Goal: Transaction & Acquisition: Register for event/course

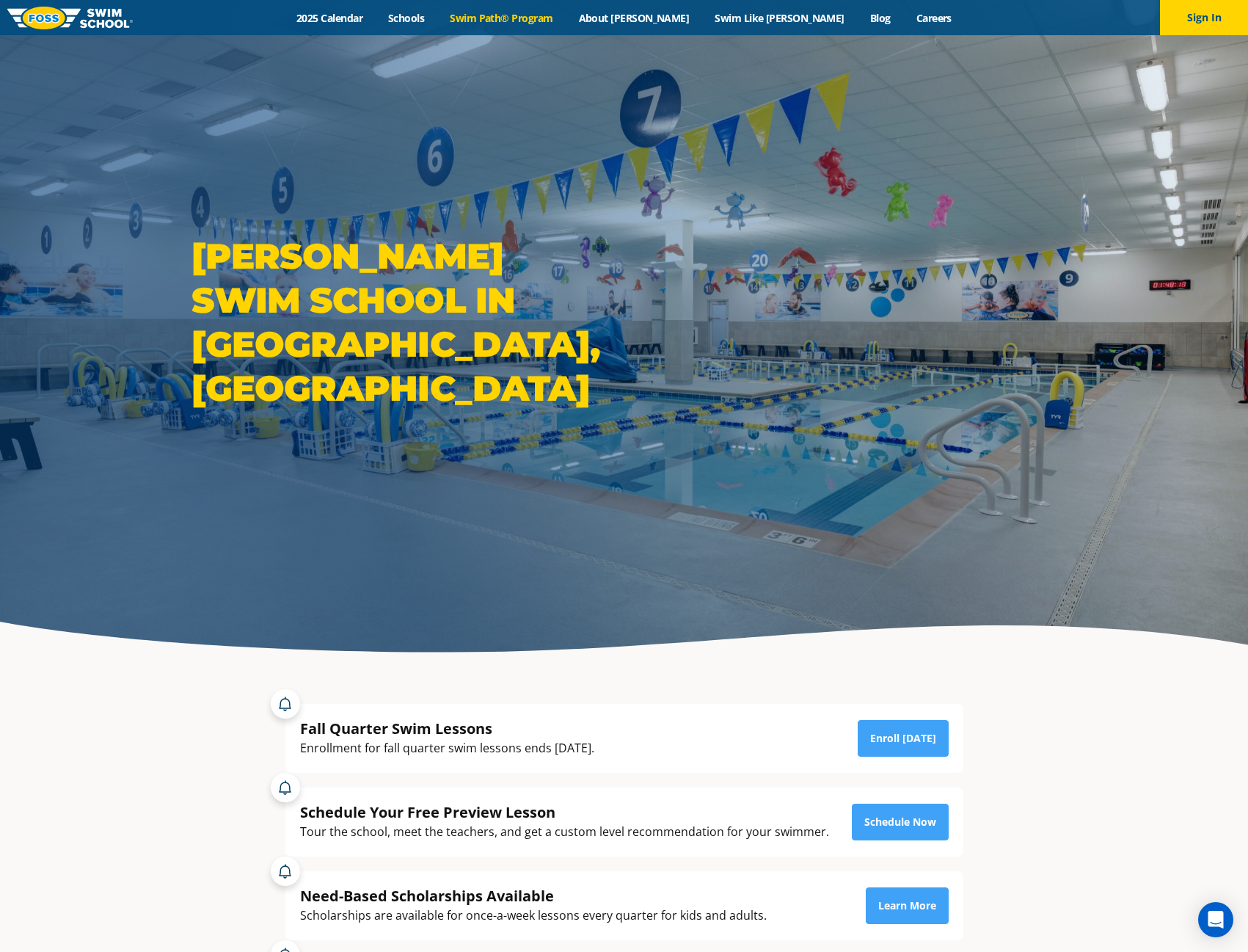
click at [546, 20] on link "Swim Path® Program" at bounding box center [502, 18] width 129 height 14
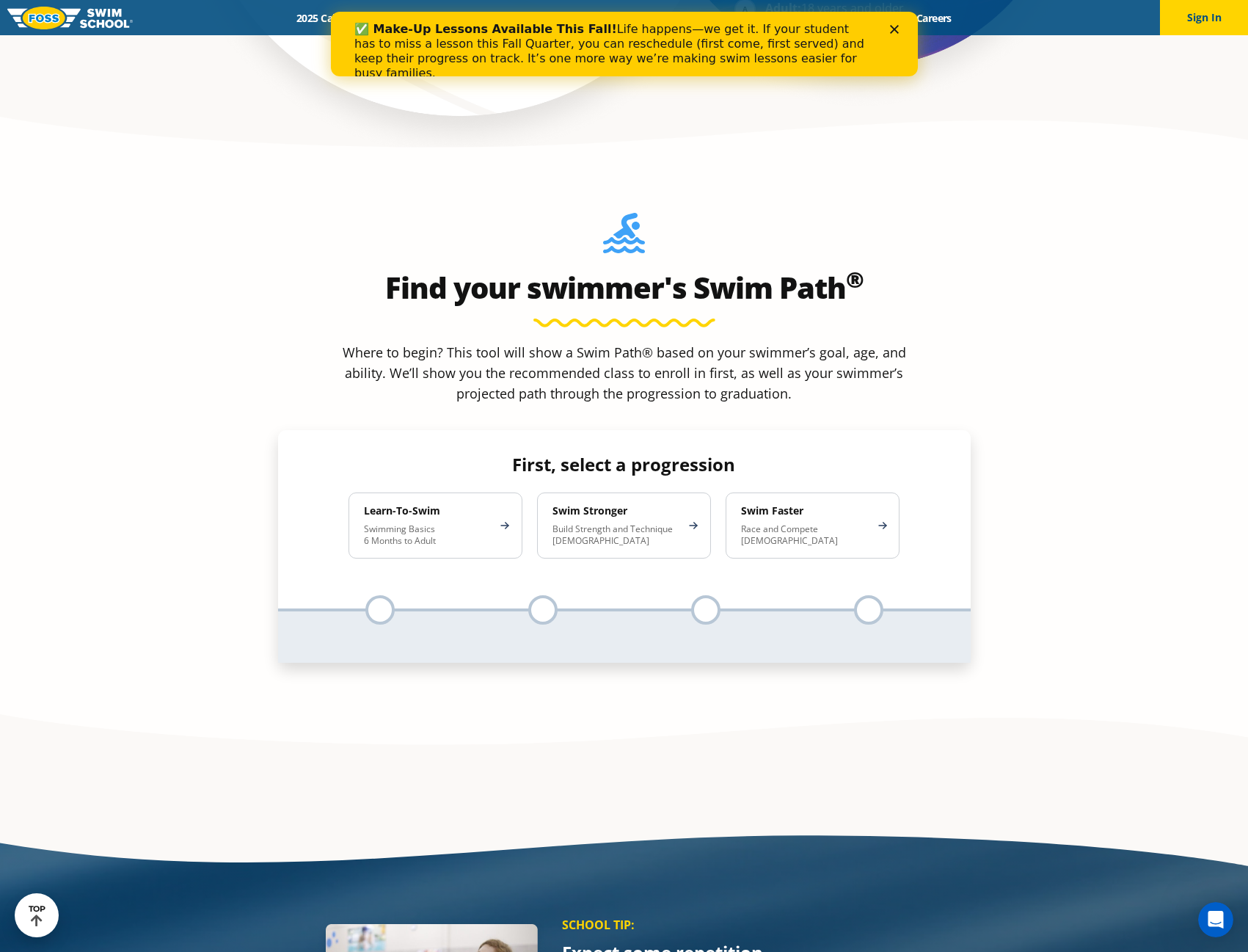
scroll to position [1467, 0]
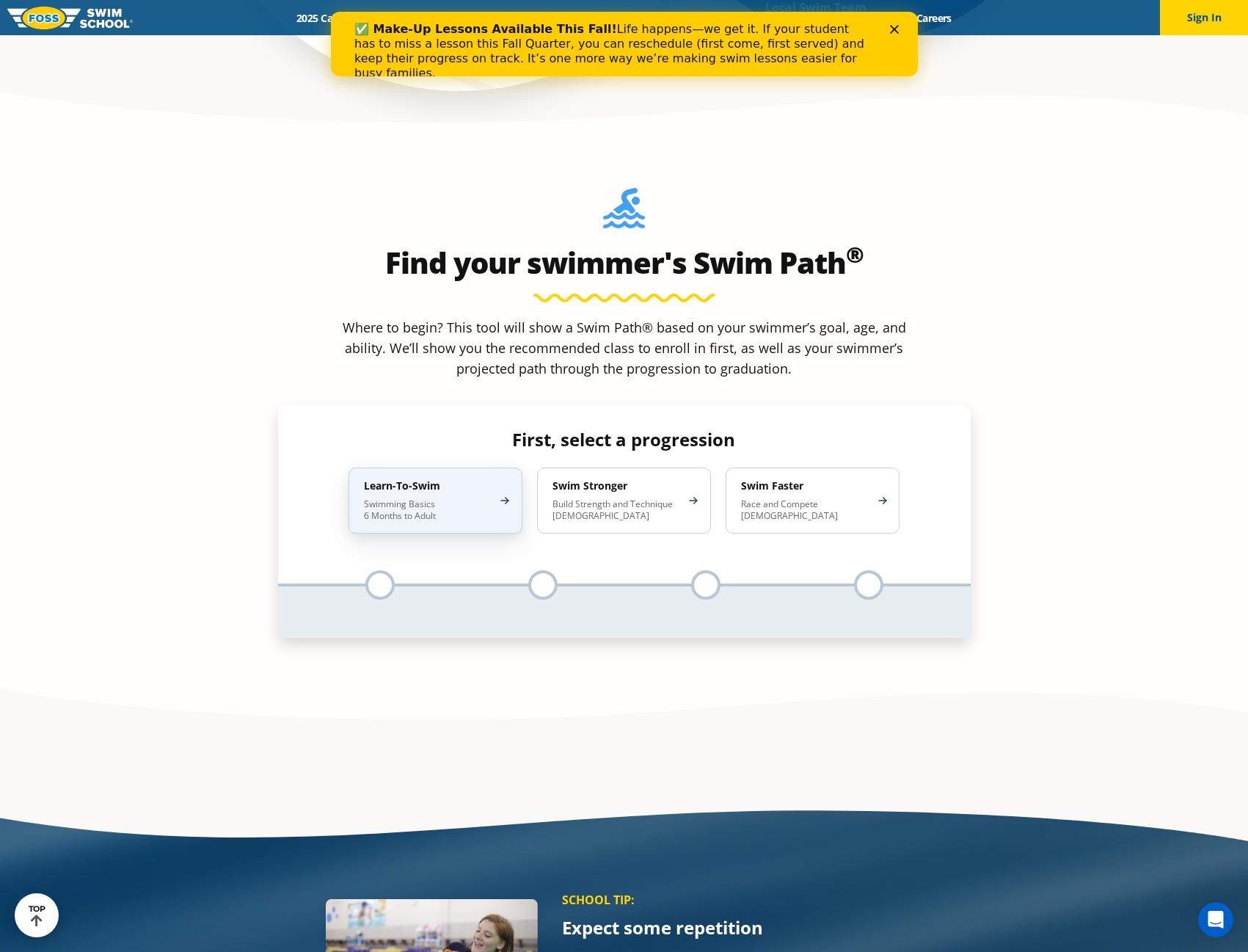
click at [442, 498] on p "Swimming Basics 6 Months to Adult" at bounding box center [428, 510] width 129 height 24
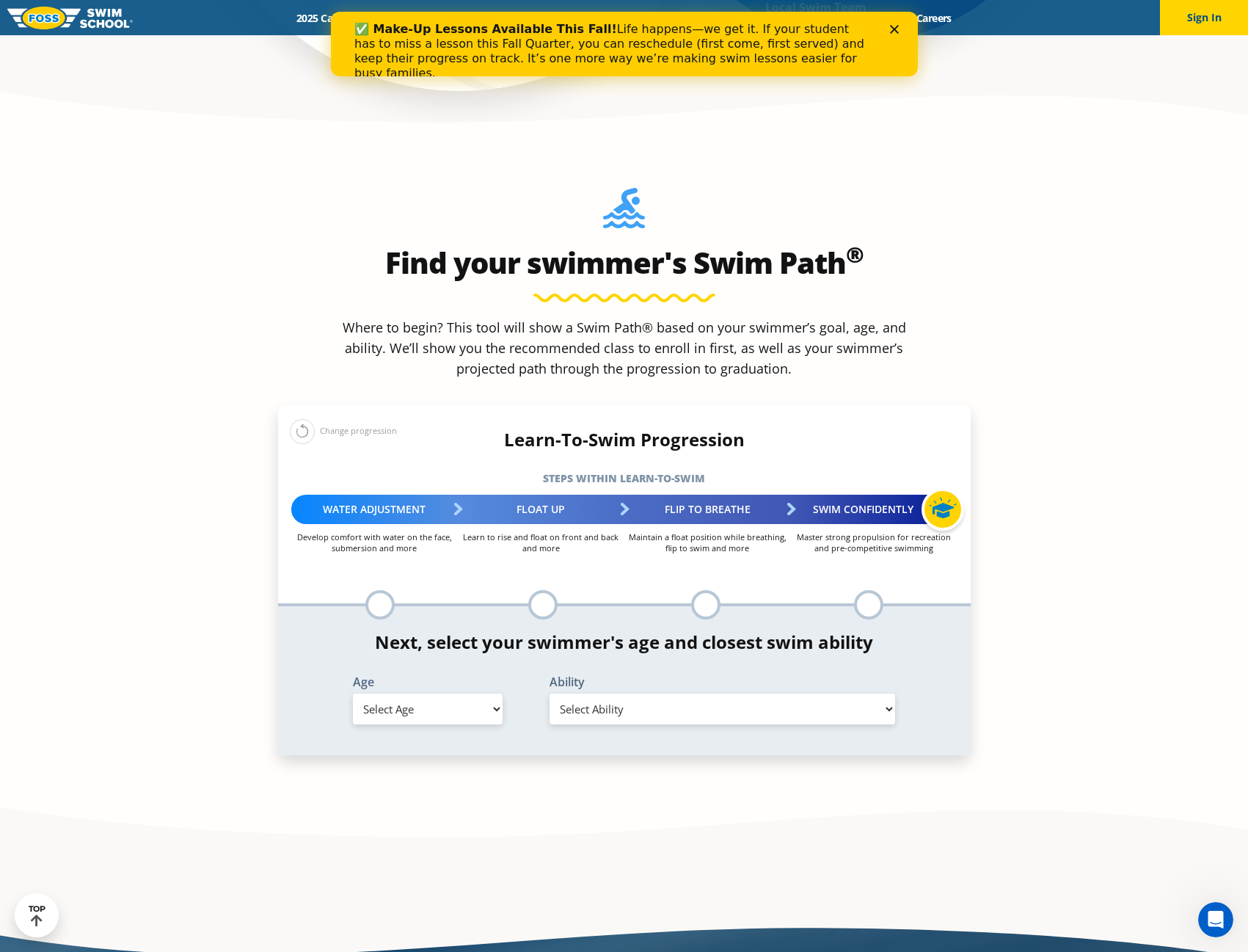
click at [456, 693] on select "Select Age 6 months - 1 year 1 year 2 years 3 years 4 years 5 years 6 years 7 y…" at bounding box center [428, 708] width 150 height 31
select select "6-years"
click at [353, 693] on select "Select Age 6 months - 1 year 1 year 2 years 3 years 4 years 5 years 6 years 7 y…" at bounding box center [428, 708] width 150 height 31
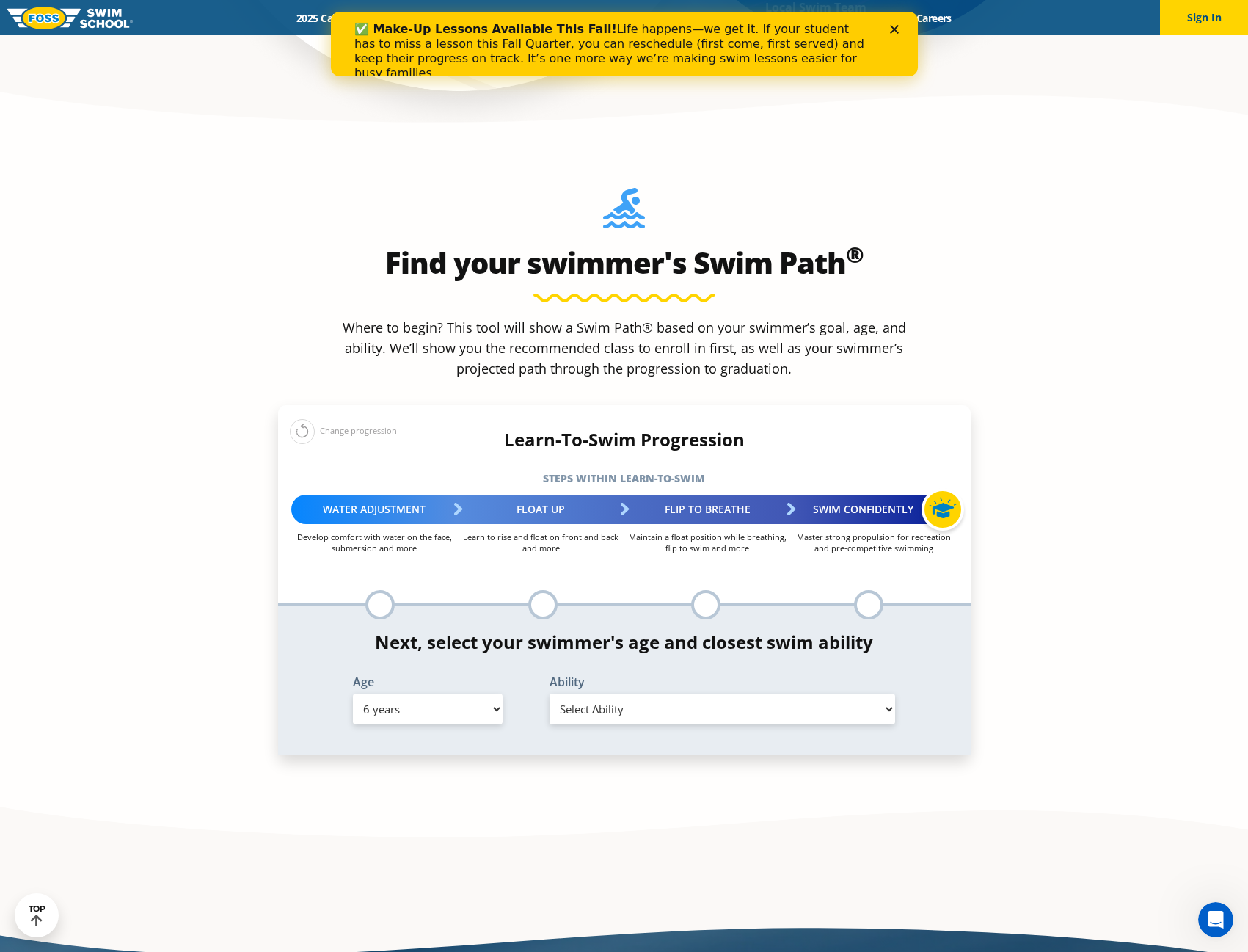
click at [618, 693] on select "Select Ability First in-water experience When in the water, reliant on a life j…" at bounding box center [722, 708] width 346 height 31
click at [550, 693] on select "Select Ability First in-water experience When in the water, reliant on a life j…" at bounding box center [722, 708] width 346 height 31
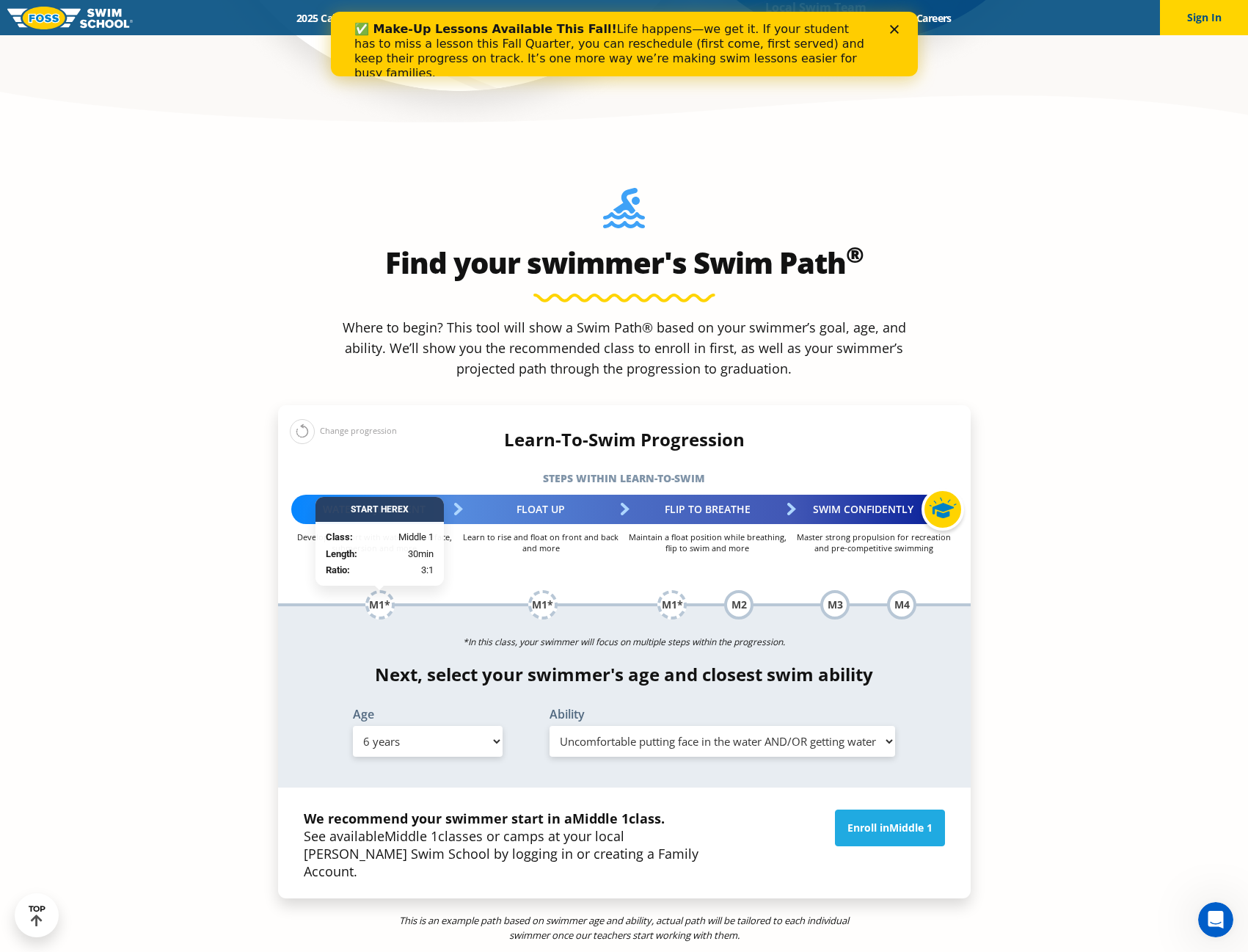
click at [743, 726] on select "Select Ability First in-water experience When in the water, reliant on a life j…" at bounding box center [722, 741] width 346 height 31
select select "6-years-when-in-the-water-reliant-on-a-life-jacket-or-floatation-device"
click at [550, 726] on select "Select Ability First in-water experience When in the water, reliant on a life j…" at bounding box center [722, 741] width 346 height 31
click at [884, 809] on link "Enroll in Middle 1" at bounding box center [890, 828] width 110 height 37
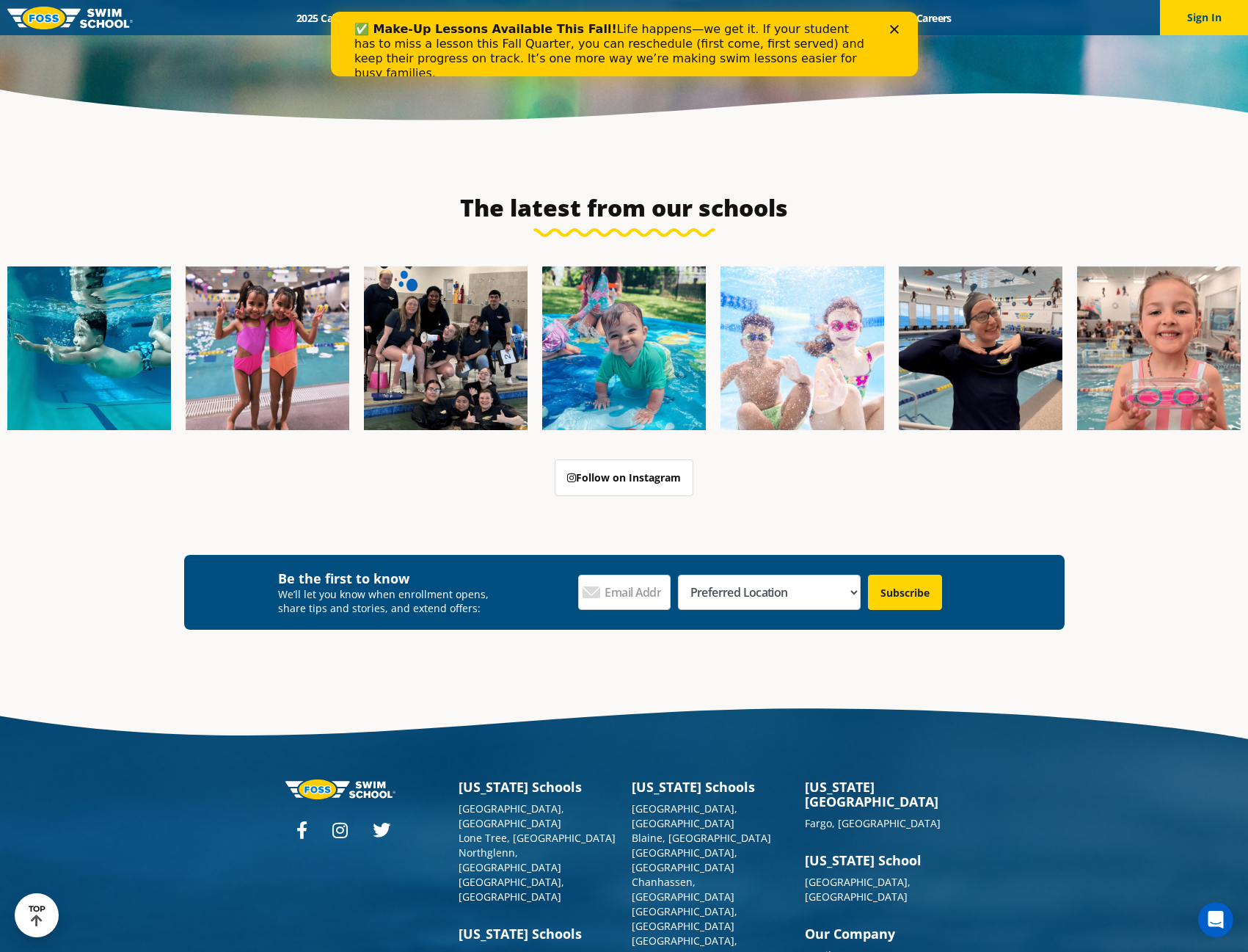
scroll to position [4262, 0]
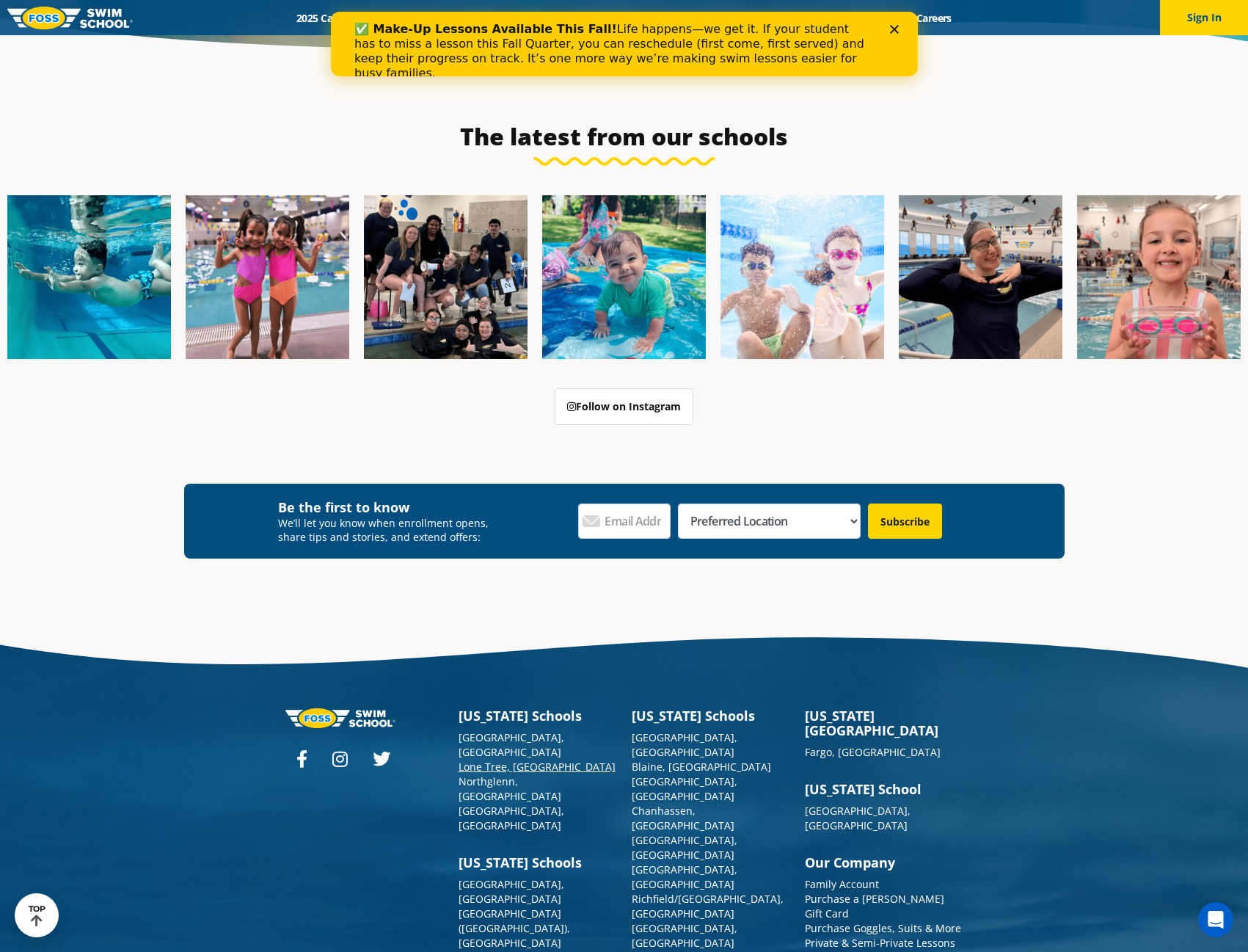
click at [509, 759] on link "Lone Tree, [GEOGRAPHIC_DATA]" at bounding box center [537, 766] width 157 height 14
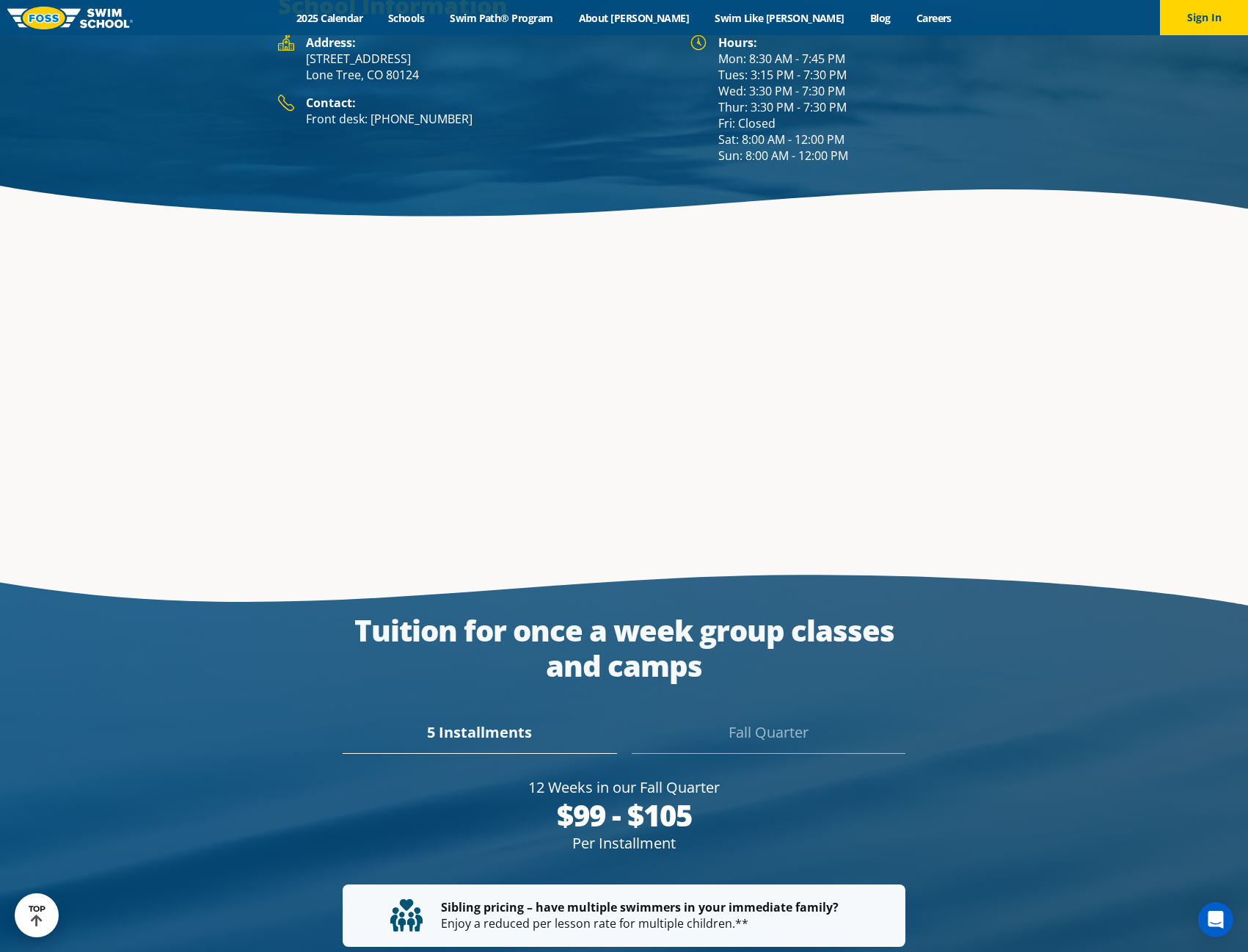
scroll to position [2527, 0]
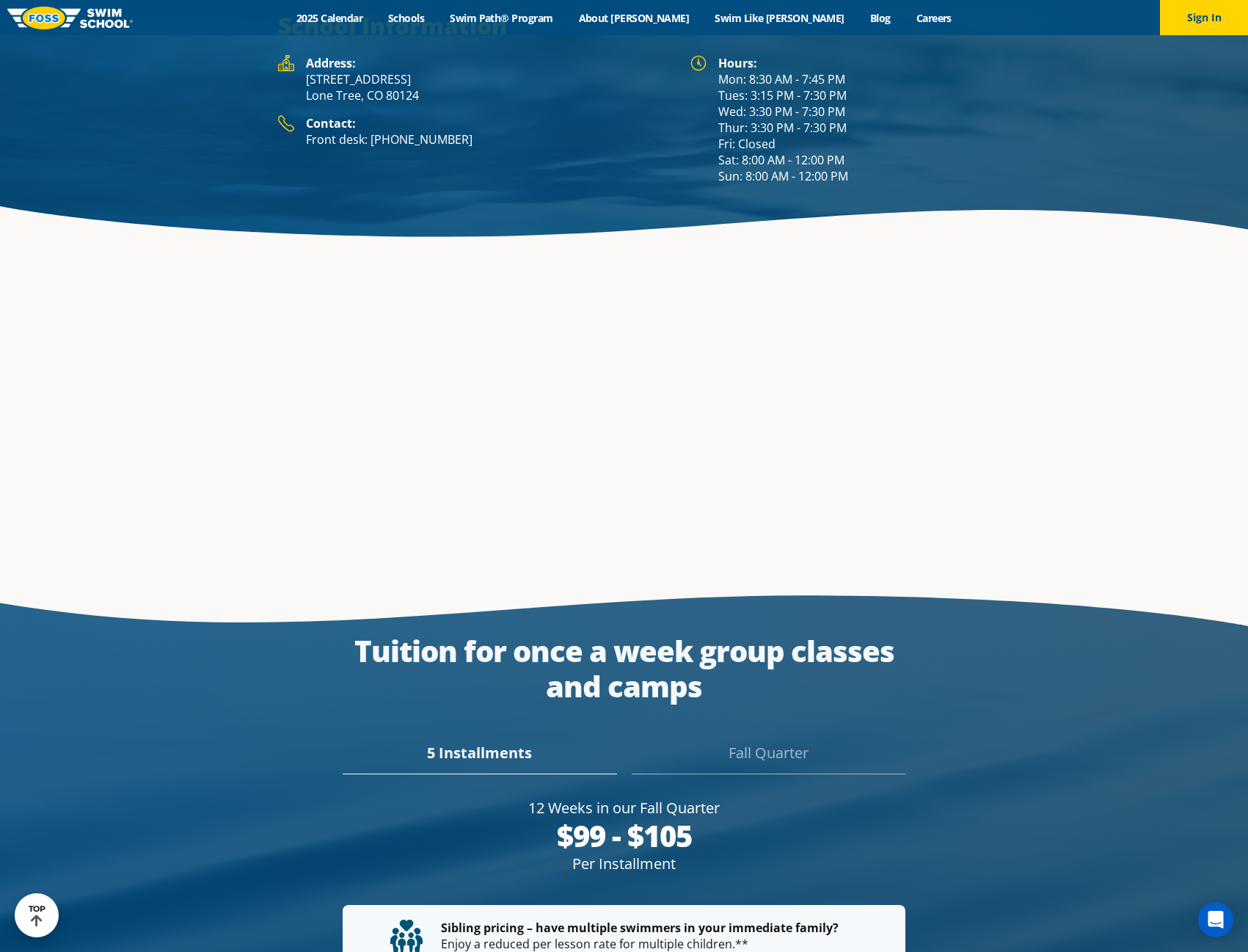
click at [798, 742] on div "Fall Quarter" at bounding box center [768, 757] width 274 height 33
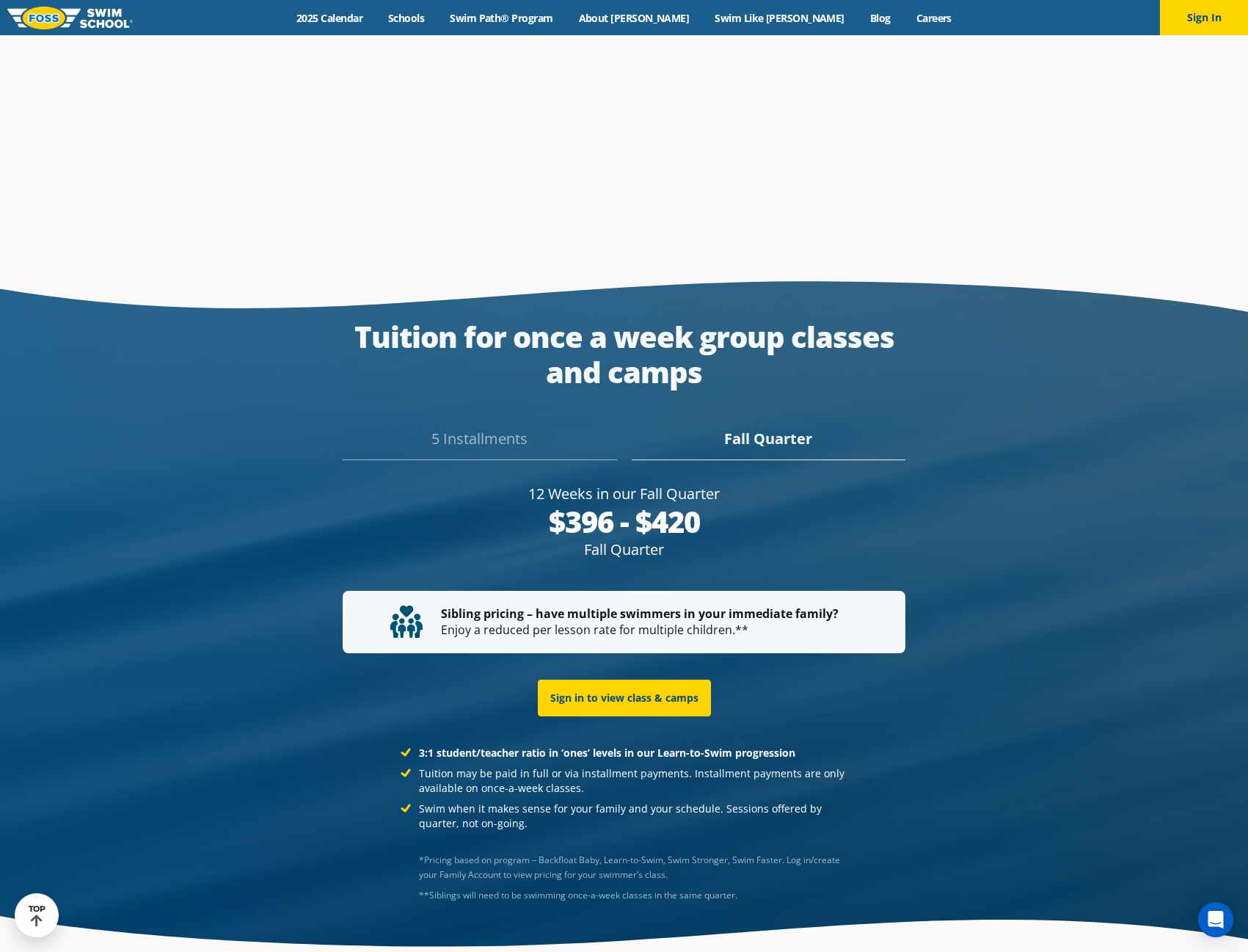
scroll to position [2861, 0]
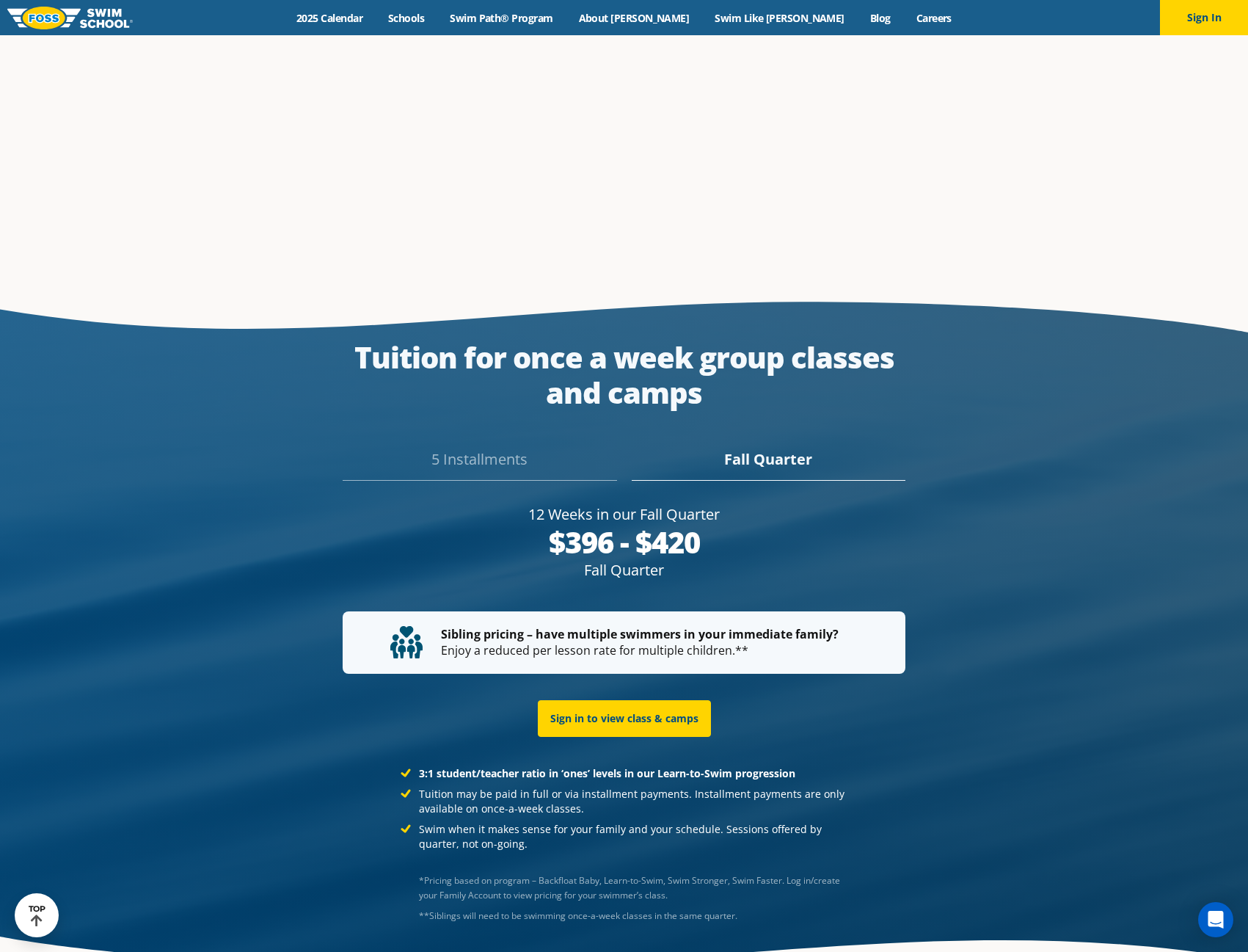
click at [477, 448] on div "5 Installments" at bounding box center [479, 464] width 274 height 33
click at [780, 448] on div "Fall Quarter" at bounding box center [768, 464] width 274 height 33
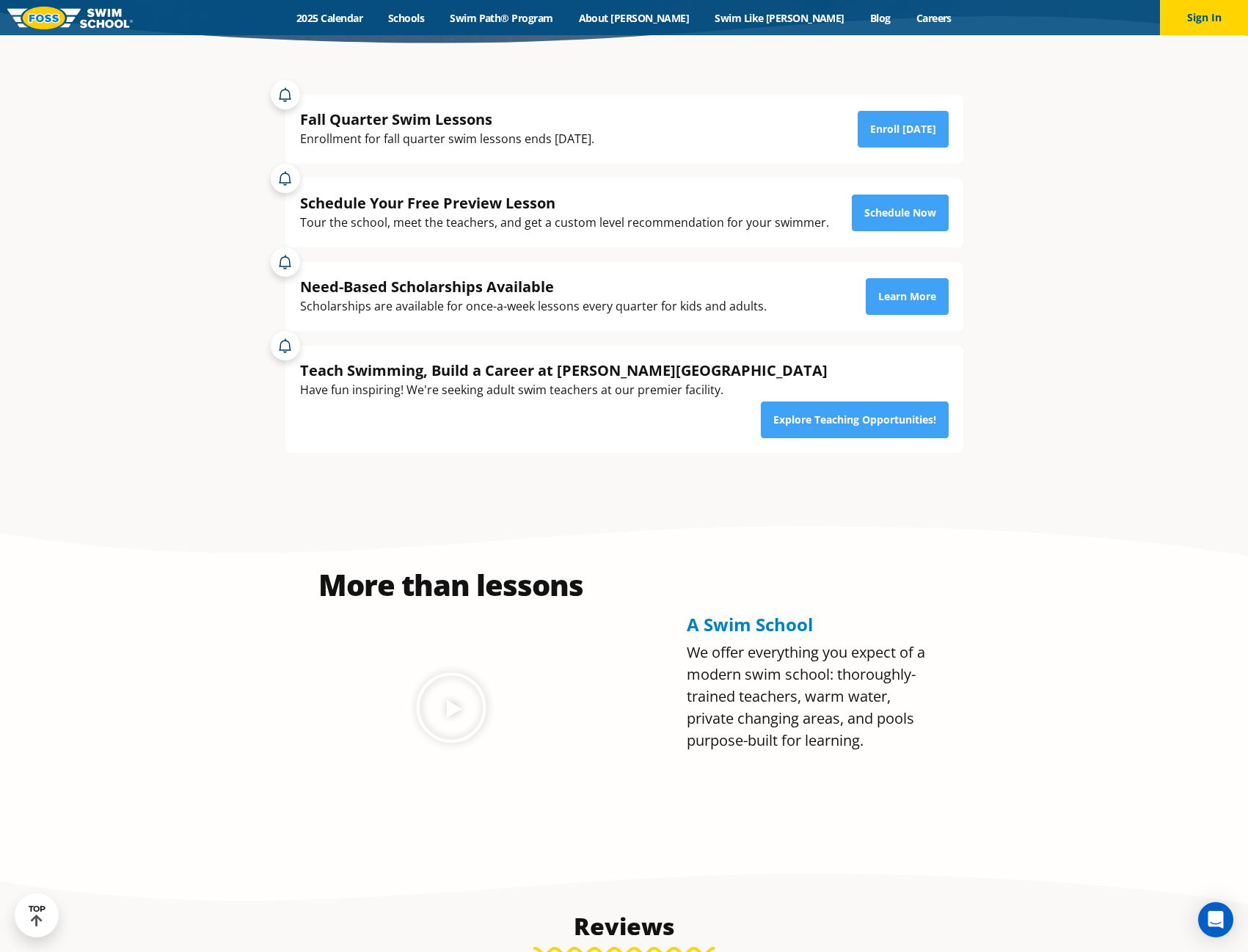
scroll to position [513, 0]
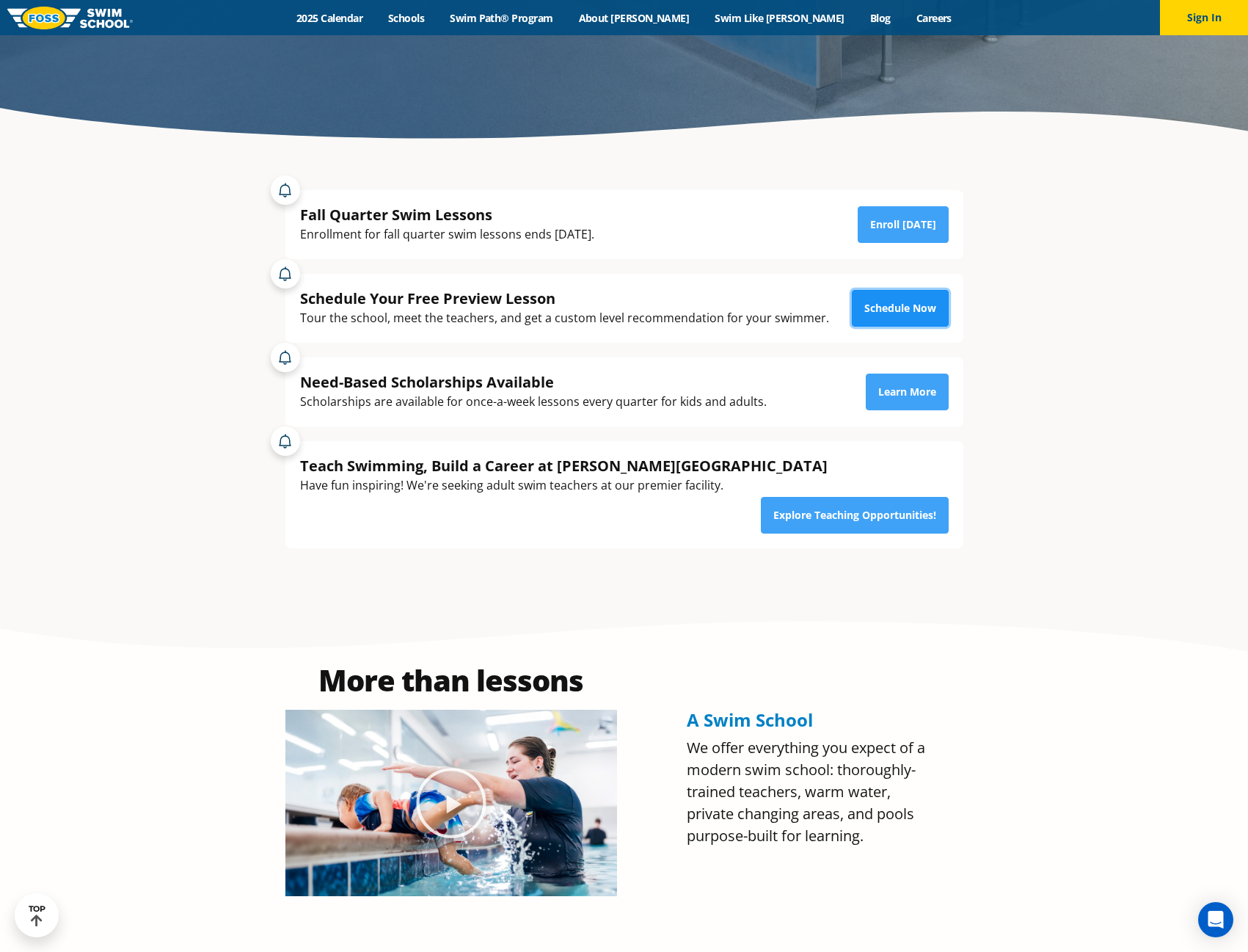
click at [897, 311] on link "Schedule Now" at bounding box center [900, 308] width 97 height 37
